Goal: Task Accomplishment & Management: Manage account settings

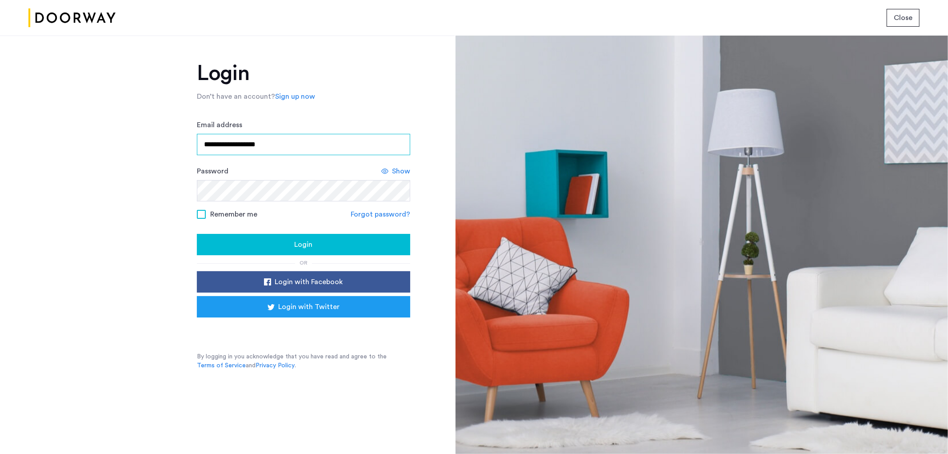
click at [313, 142] on input "**********" at bounding box center [303, 144] width 213 height 21
type input "**********"
click at [312, 242] on span "Login" at bounding box center [303, 244] width 18 height 11
